Goal: Navigation & Orientation: Go to known website

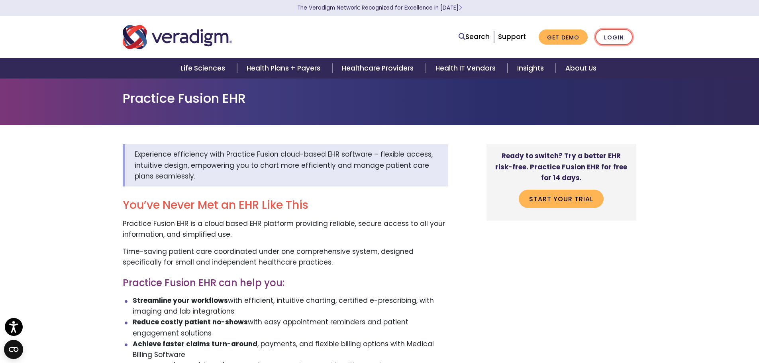
click at [618, 34] on link "Login" at bounding box center [613, 37] width 37 height 16
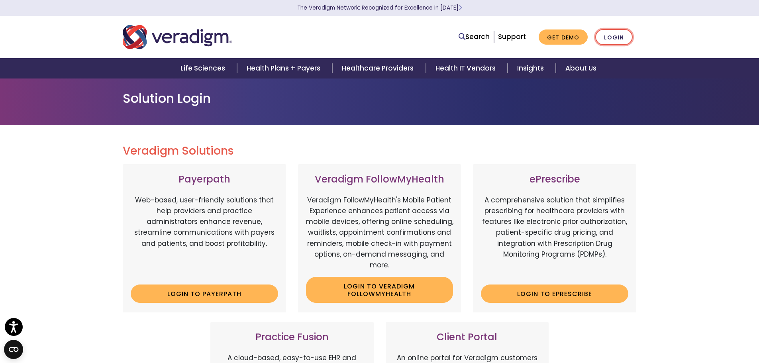
click at [613, 35] on link "Login" at bounding box center [613, 37] width 37 height 16
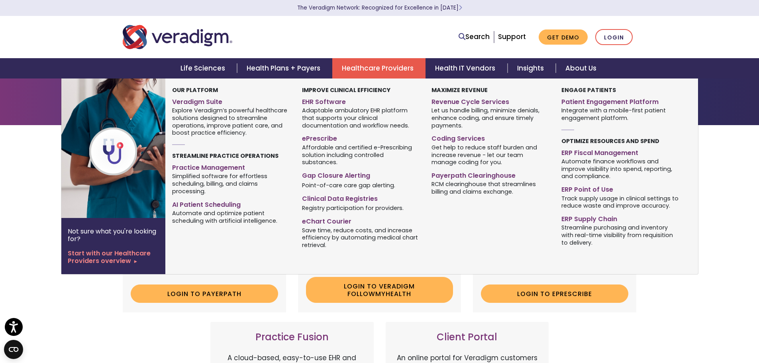
click at [376, 71] on link "Healthcare Providers" at bounding box center [378, 68] width 93 height 20
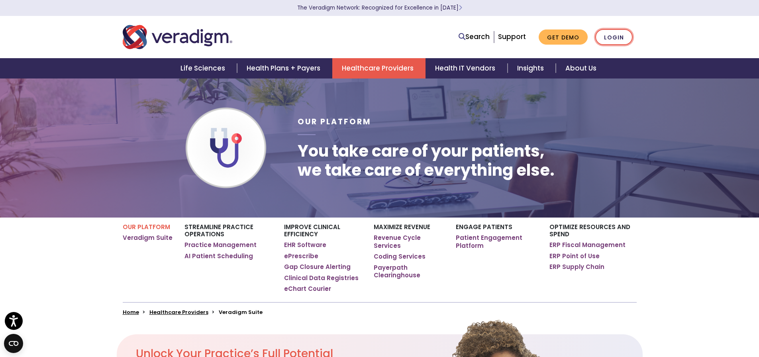
click at [609, 35] on link "Login" at bounding box center [613, 37] width 37 height 16
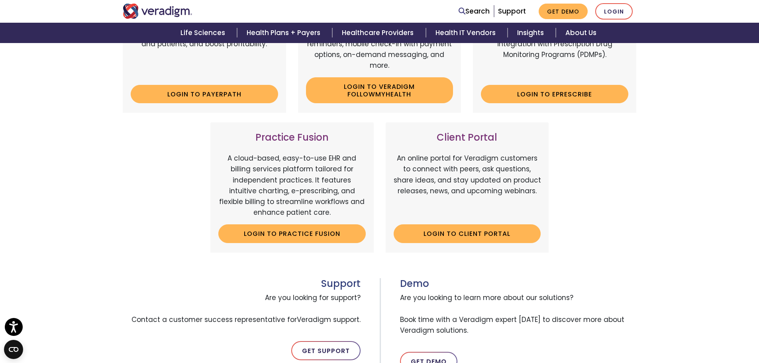
scroll to position [239, 0]
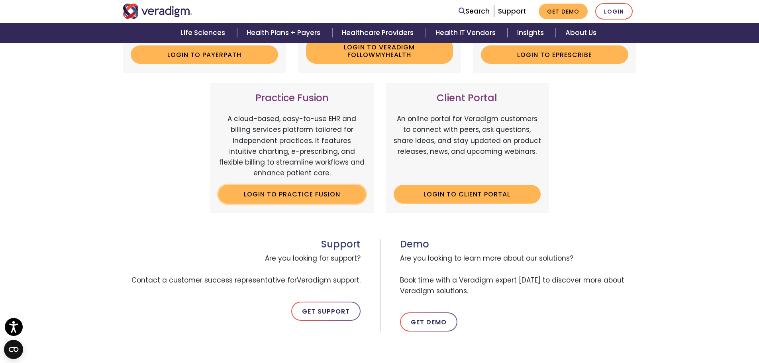
click at [296, 191] on link "Login to Practice Fusion" at bounding box center [291, 194] width 147 height 18
click at [619, 10] on link "Login" at bounding box center [613, 11] width 37 height 16
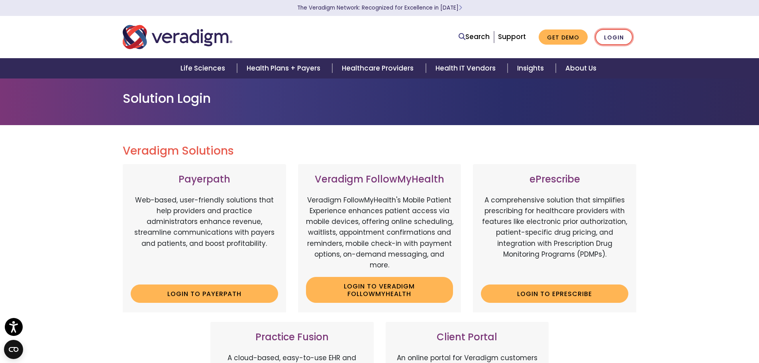
click at [618, 35] on link "Login" at bounding box center [613, 37] width 37 height 16
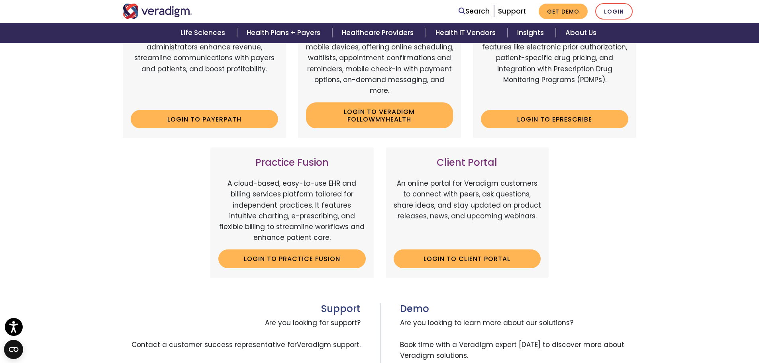
scroll to position [199, 0]
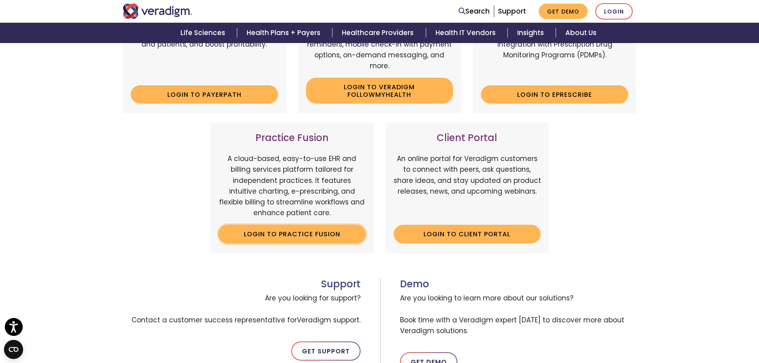
click at [326, 226] on link "Login to Practice Fusion" at bounding box center [291, 234] width 147 height 18
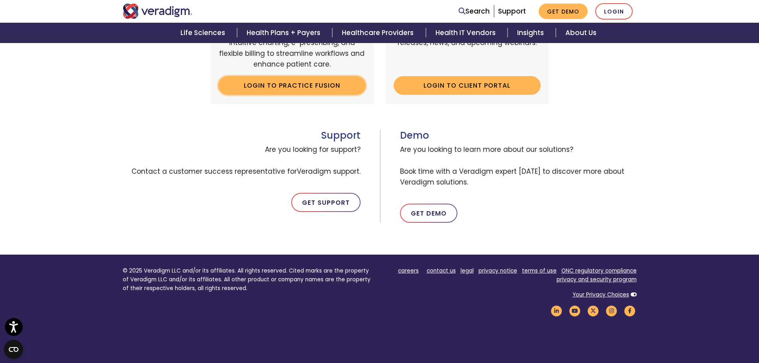
scroll to position [359, 0]
